Goal: Find specific page/section: Find specific page/section

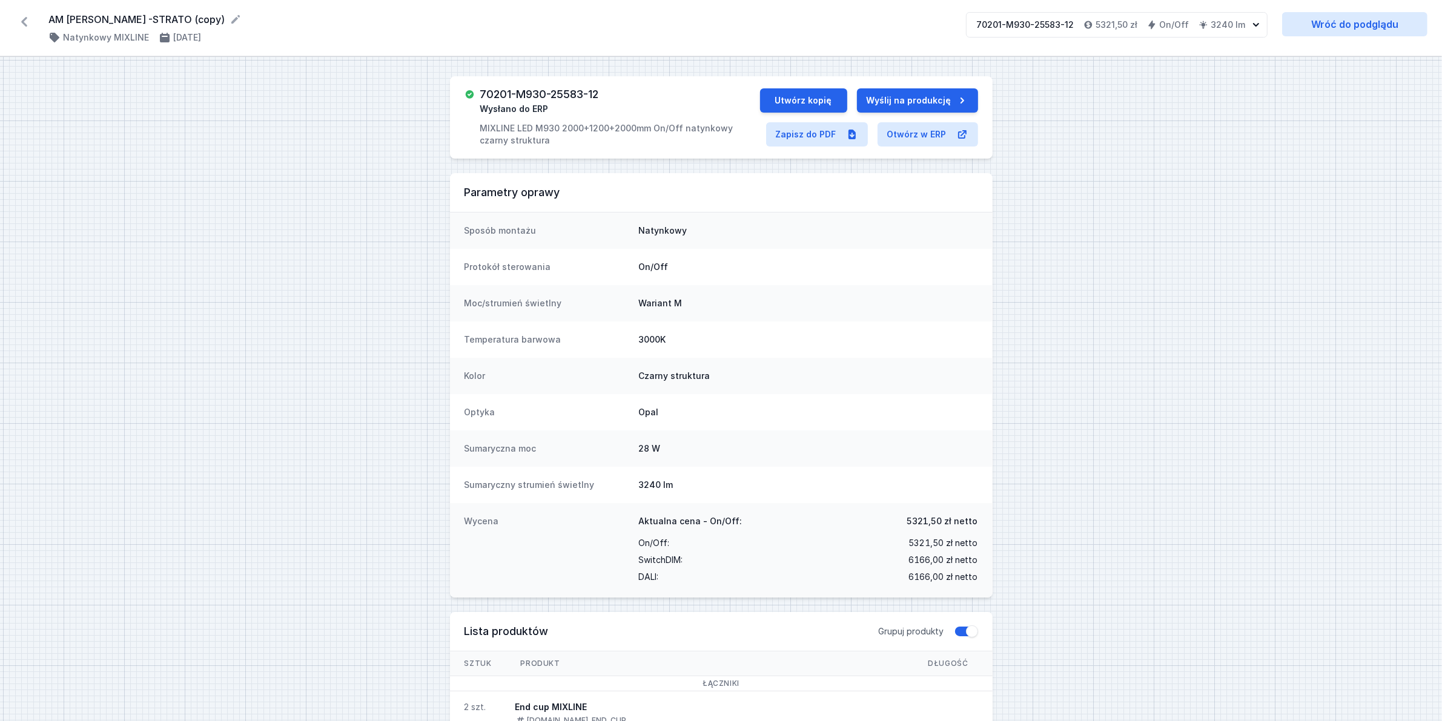
click at [26, 18] on icon at bounding box center [24, 22] width 6 height 10
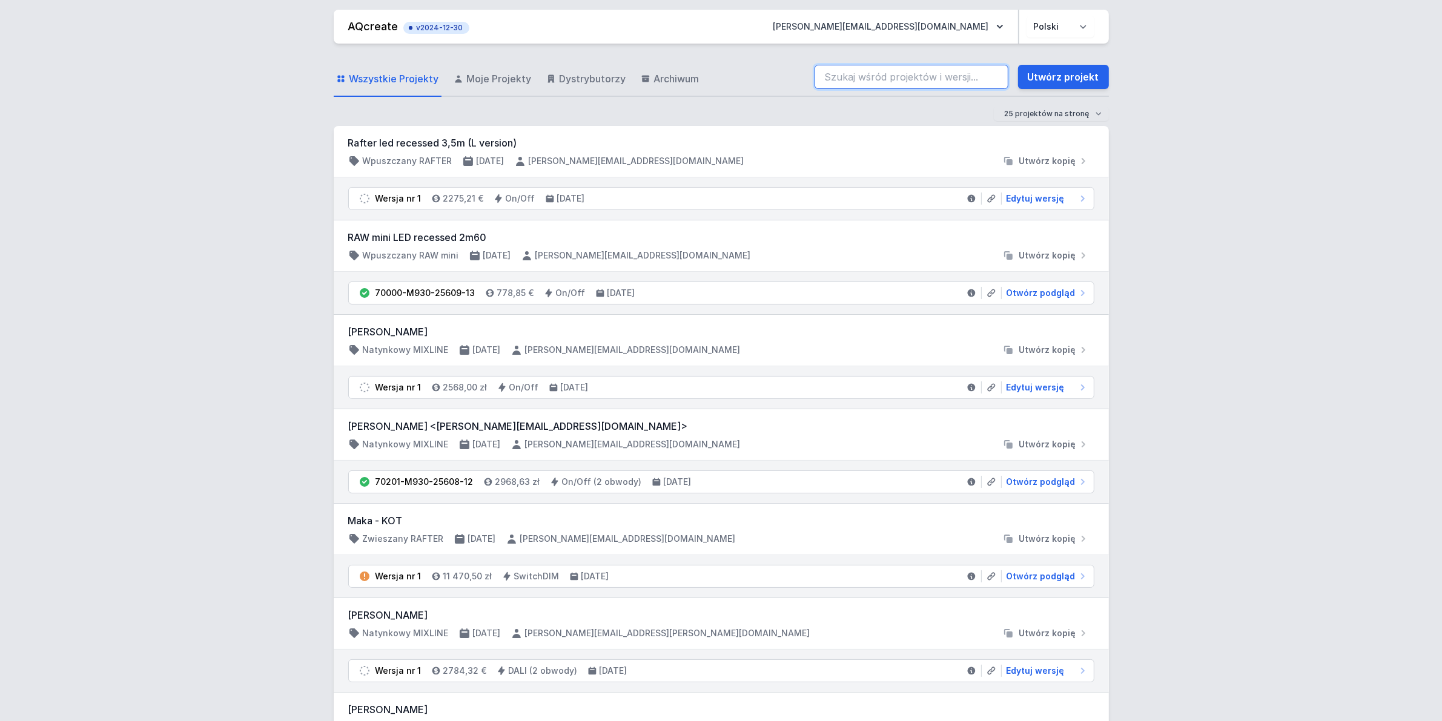
click at [909, 81] on input "search" at bounding box center [912, 77] width 194 height 24
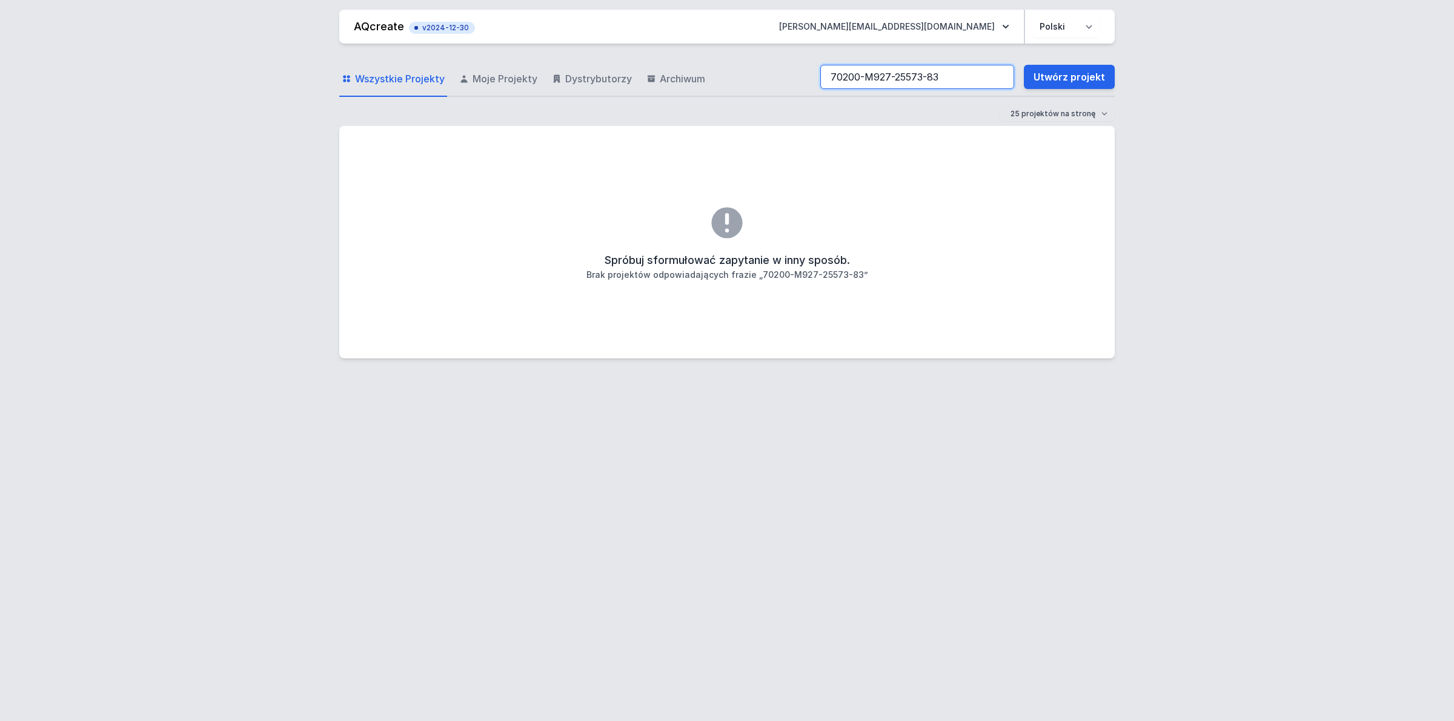
click at [931, 79] on input "70200-M927-25573-83" at bounding box center [917, 77] width 194 height 24
click at [950, 76] on input "70200-M927-25573-83" at bounding box center [917, 77] width 194 height 24
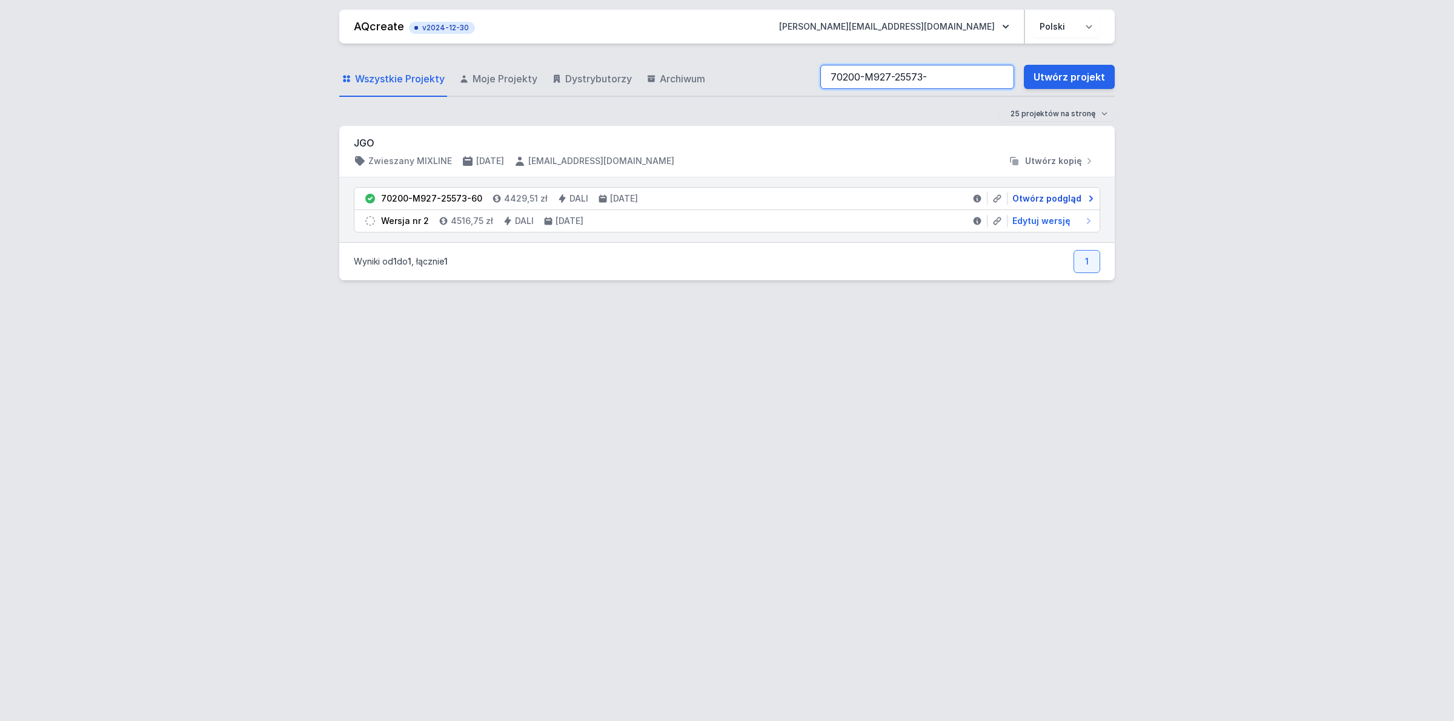
type input "70200-M927-25573-"
click at [1053, 194] on span "Otwórz podgląd" at bounding box center [1046, 199] width 69 height 12
select select "2700"
select select "4"
select select "6"
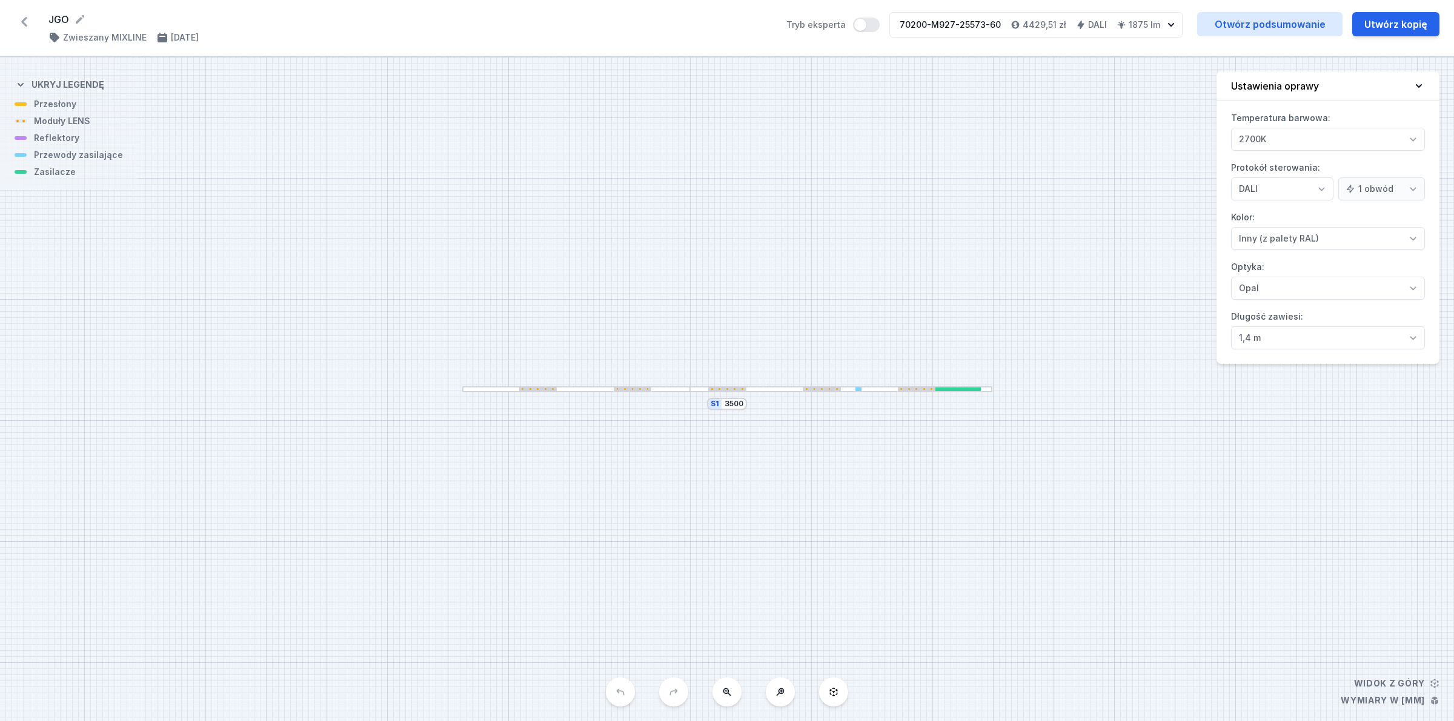
drag, startPoint x: 1004, startPoint y: 22, endPoint x: 958, endPoint y: 35, distance: 48.3
click at [958, 35] on div "70200-M927-25573-60 4429,51 zł DALI 1875 lm" at bounding box center [1027, 25] width 275 height 24
click at [1284, 26] on link "Otwórz podsumowanie" at bounding box center [1269, 24] width 145 height 24
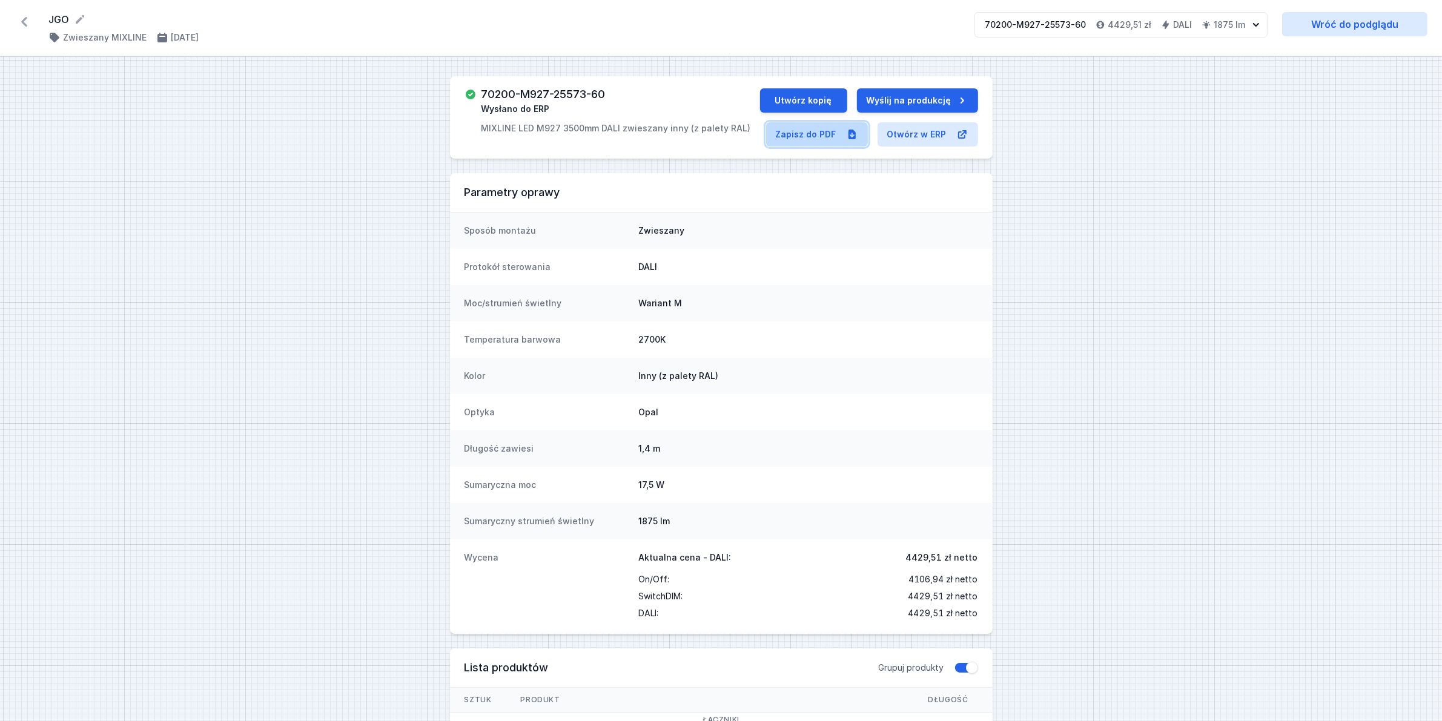
click at [801, 132] on link "Zapisz do PDF" at bounding box center [817, 134] width 102 height 24
